Goal: Task Accomplishment & Management: Manage account settings

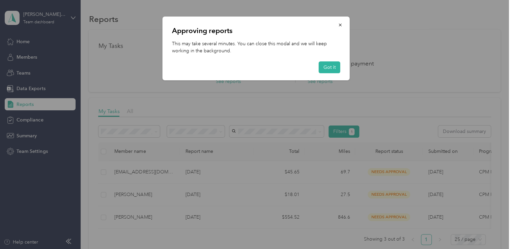
scroll to position [35, 0]
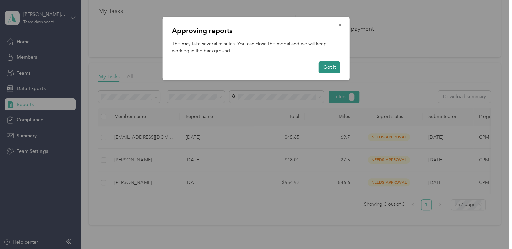
click at [333, 67] on button "Got it" at bounding box center [330, 67] width 22 height 12
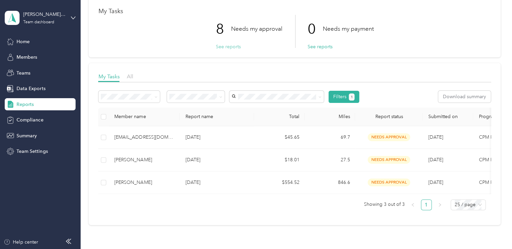
click at [225, 47] on button "See reports" at bounding box center [228, 46] width 25 height 7
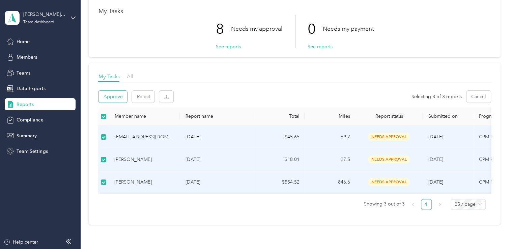
click at [116, 97] on button "Approve" at bounding box center [113, 97] width 29 height 12
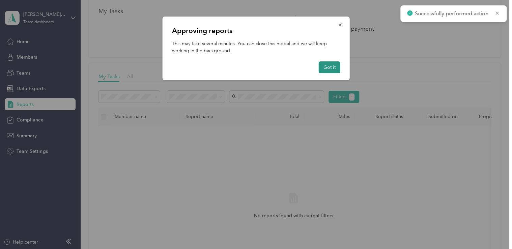
click at [331, 71] on button "Got it" at bounding box center [330, 67] width 22 height 12
